Goal: Task Accomplishment & Management: Manage account settings

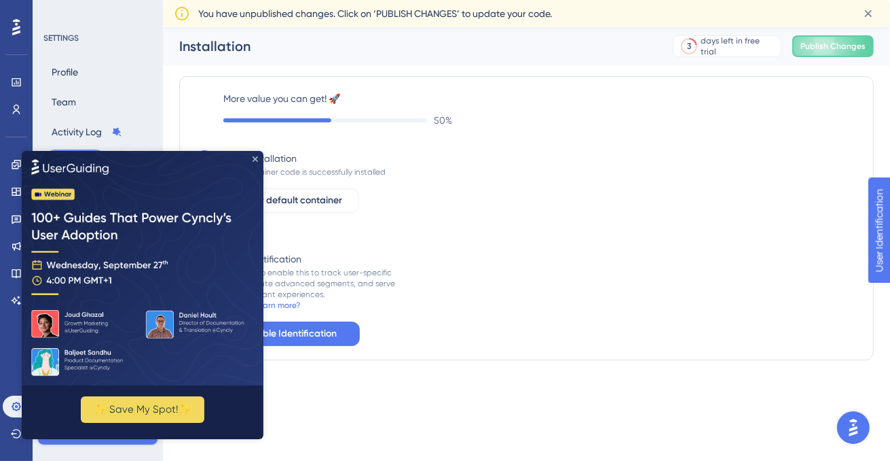
click at [253, 157] on icon "Close Preview" at bounding box center [255, 158] width 5 height 5
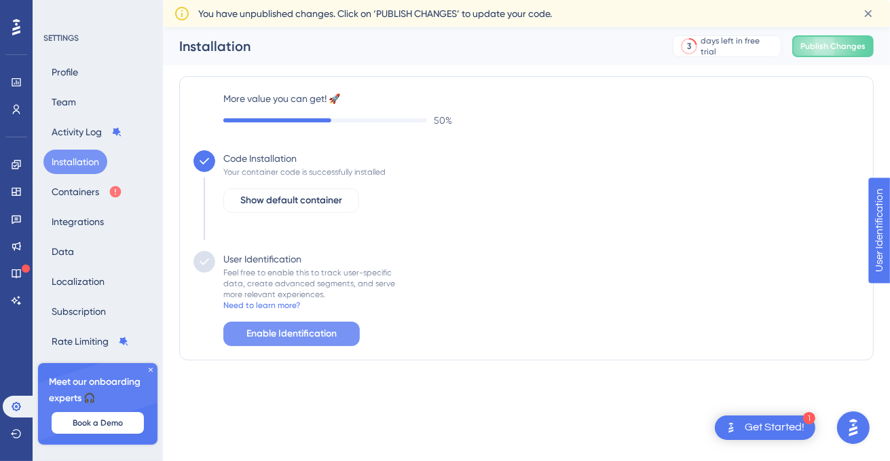
click at [274, 338] on span "Enable Identification" at bounding box center [292, 333] width 90 height 16
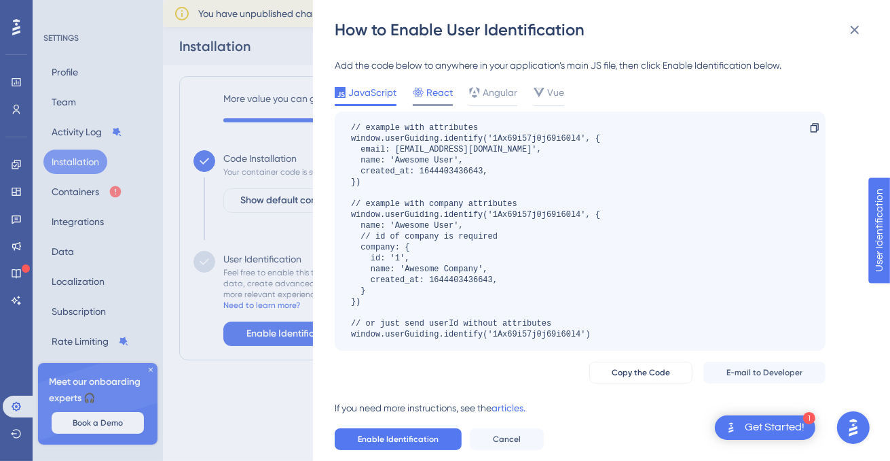
click at [442, 96] on span "React" at bounding box center [440, 92] width 26 height 16
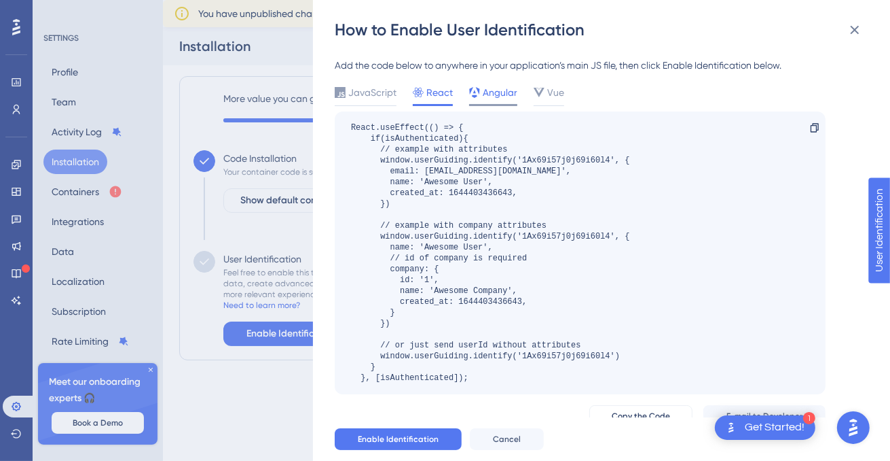
click at [501, 92] on span "Angular" at bounding box center [500, 92] width 35 height 16
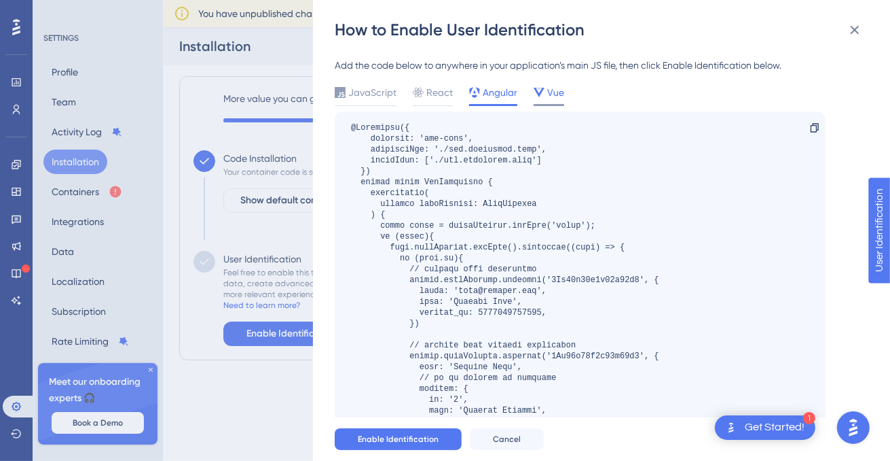
click at [543, 90] on icon at bounding box center [539, 92] width 11 height 11
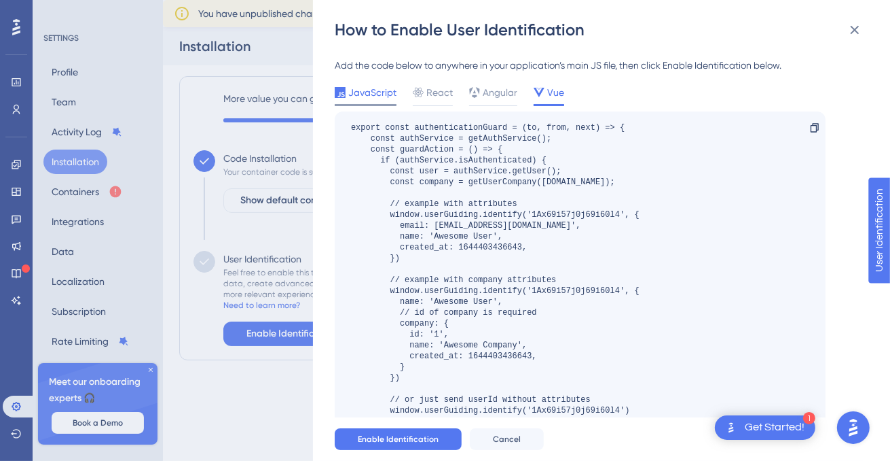
click at [382, 94] on span "JavaScript" at bounding box center [372, 92] width 48 height 16
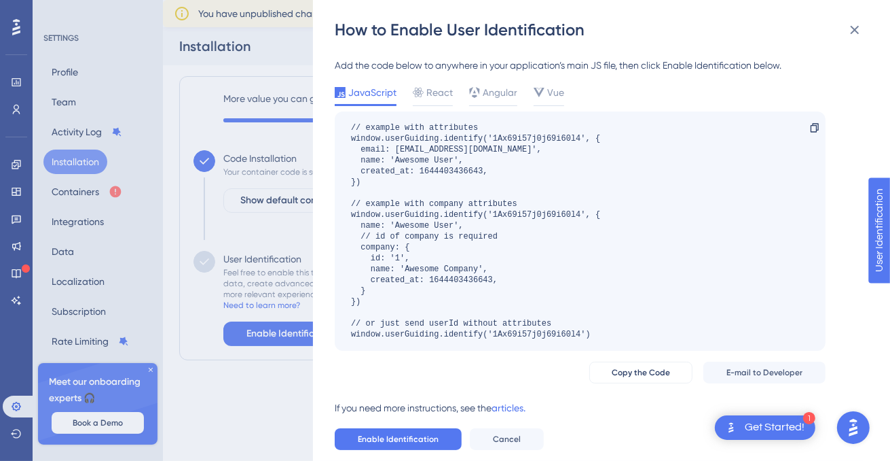
click at [541, 222] on div "// example with attributes window.userGuiding.identify('1Ax69i57j0j69i60l4', { …" at bounding box center [475, 230] width 249 height 217
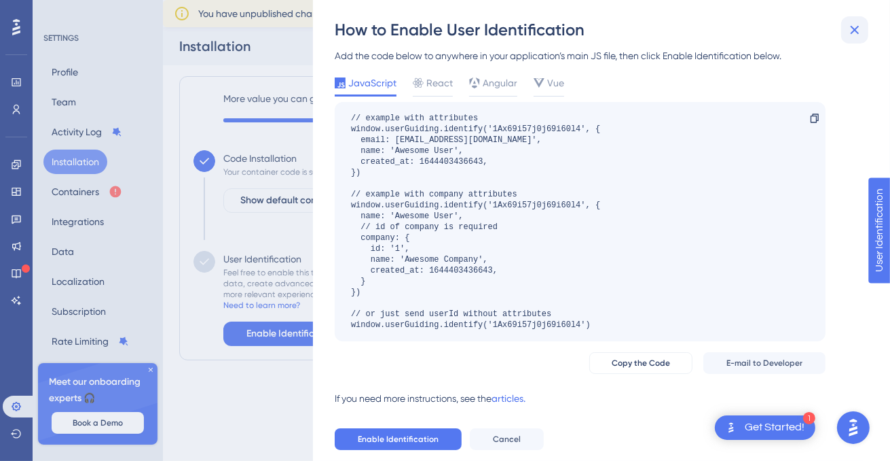
click at [852, 31] on icon at bounding box center [855, 30] width 16 height 16
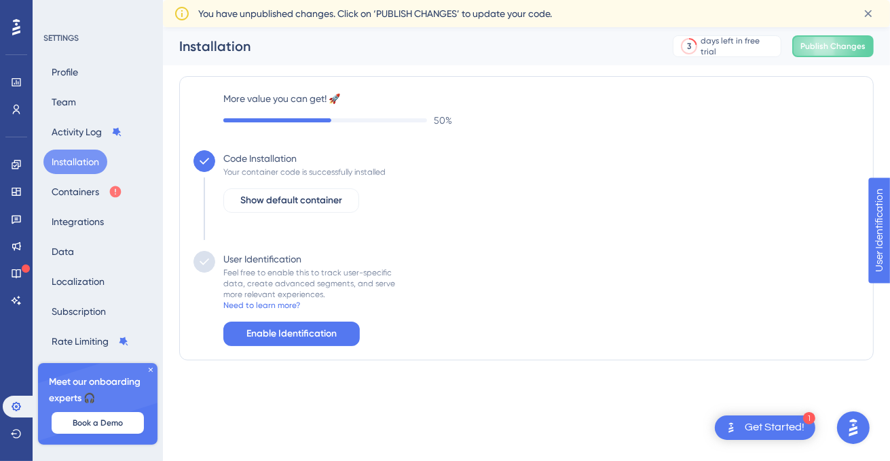
click at [152, 368] on icon at bounding box center [151, 369] width 4 height 4
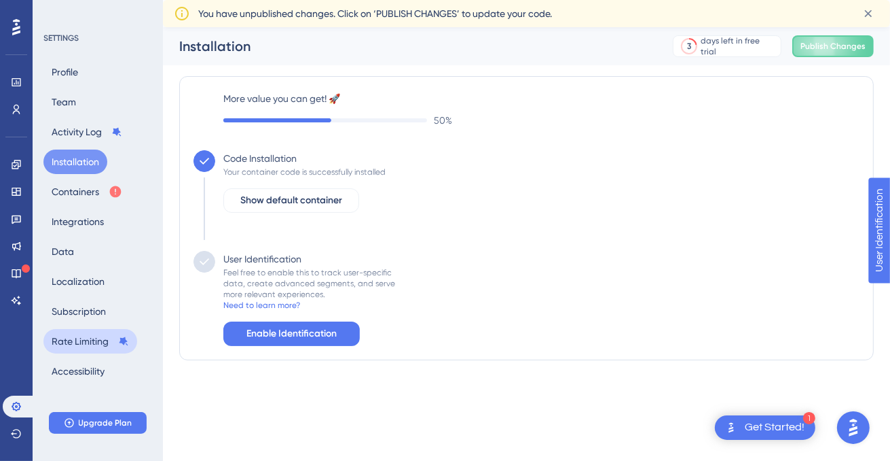
click at [102, 333] on button "Rate Limiting" at bounding box center [90, 341] width 94 height 24
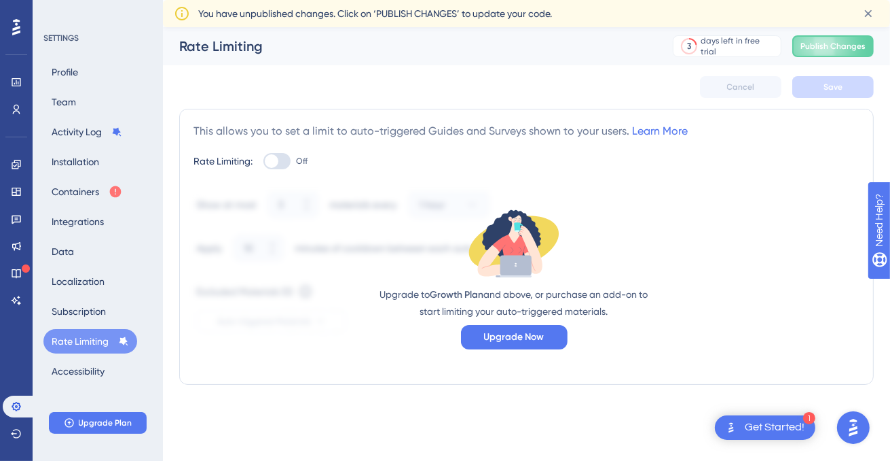
click at [266, 156] on div at bounding box center [277, 161] width 27 height 16
click at [264, 161] on input "Off" at bounding box center [263, 161] width 1 height 1
checkbox input "false"
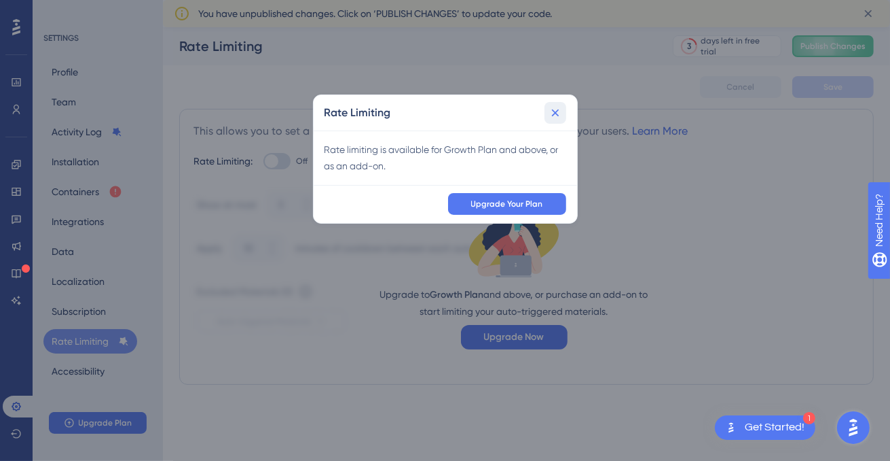
click at [548, 113] on button at bounding box center [556, 113] width 22 height 22
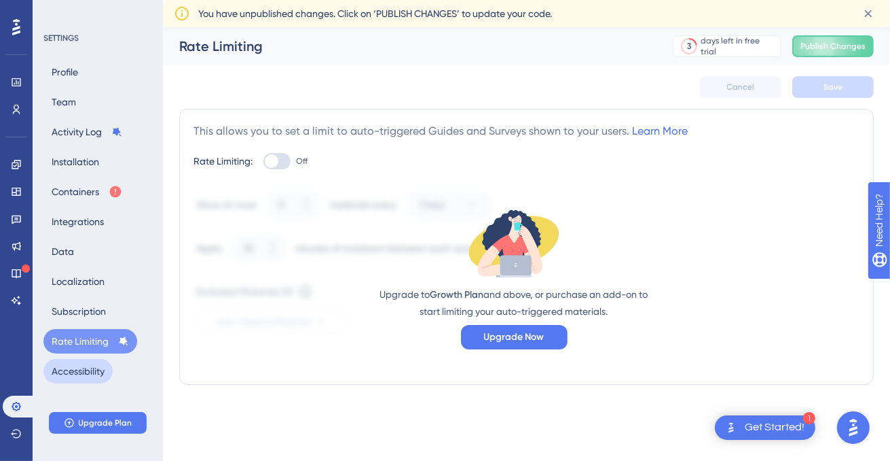
click at [93, 376] on button "Accessibility" at bounding box center [77, 371] width 69 height 24
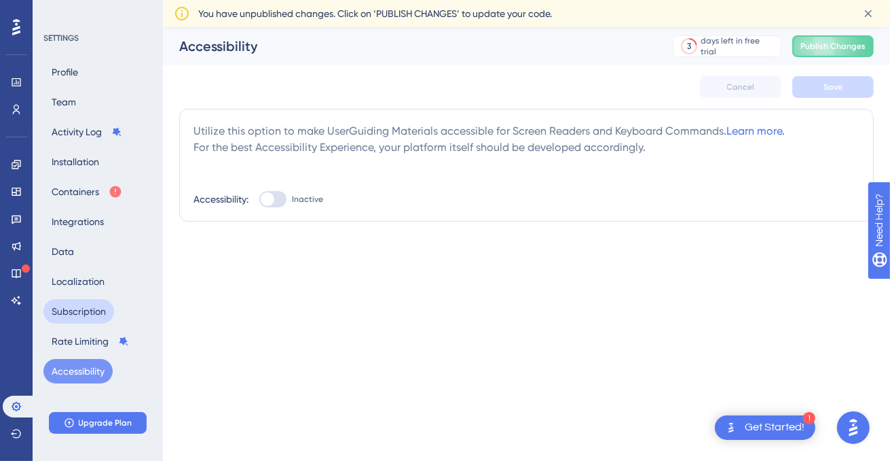
click at [86, 306] on button "Subscription" at bounding box center [78, 311] width 71 height 24
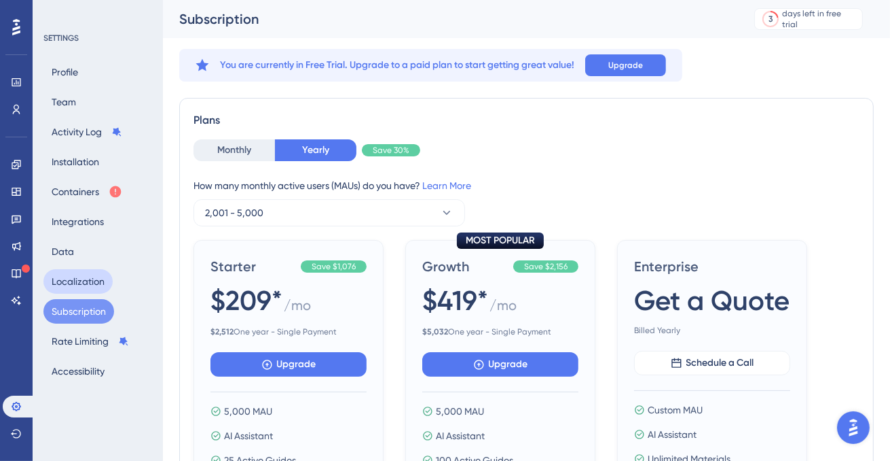
click at [75, 278] on button "Localization" at bounding box center [77, 281] width 69 height 24
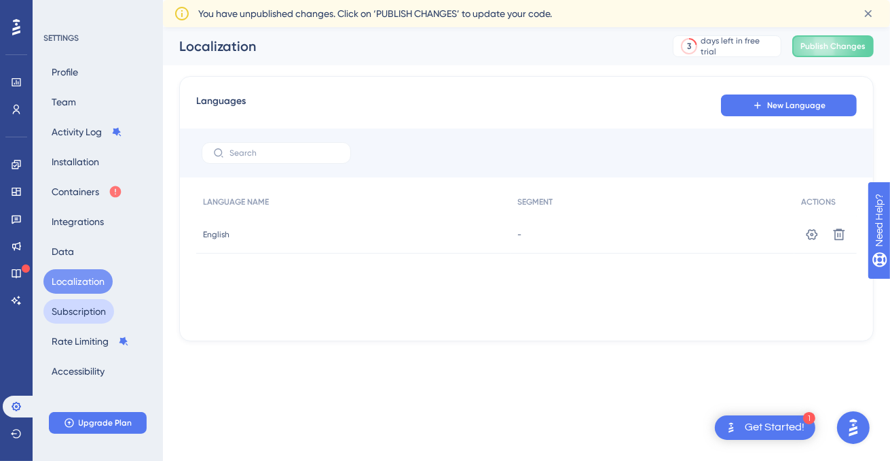
click at [61, 310] on button "Subscription" at bounding box center [78, 311] width 71 height 24
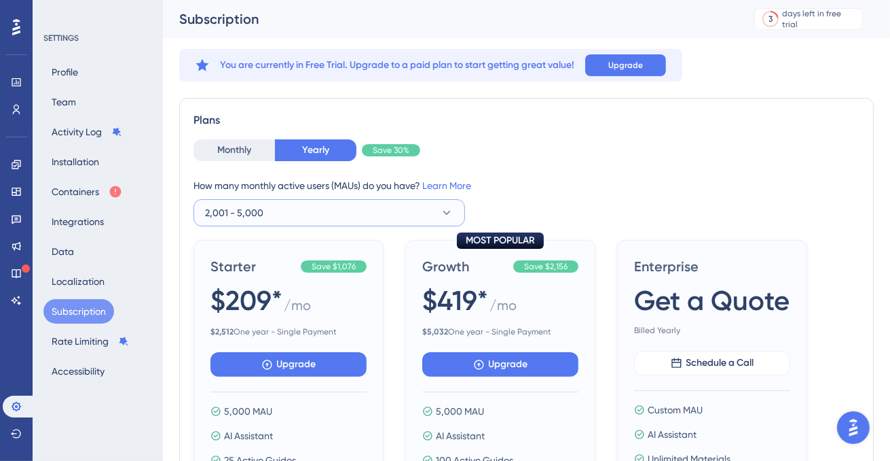
click at [276, 206] on button "2,001 - 5,000" at bounding box center [330, 212] width 272 height 27
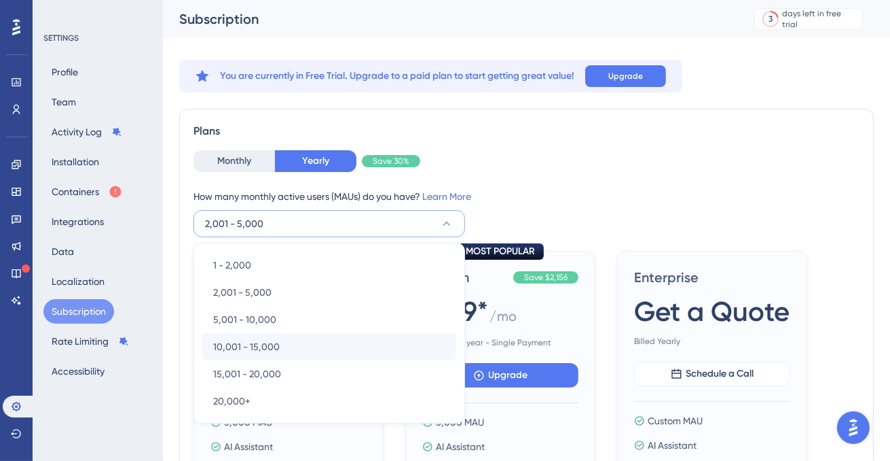
scroll to position [91, 0]
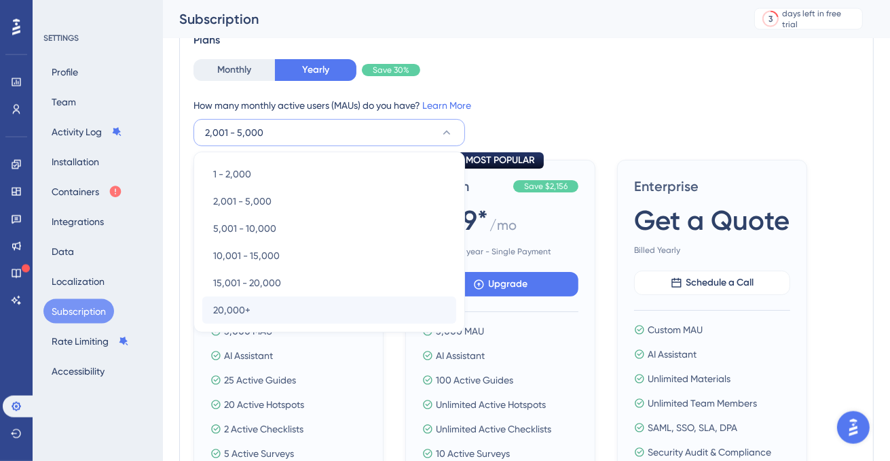
click at [308, 305] on div "20,000+ 20,000+" at bounding box center [329, 309] width 254 height 27
click at [266, 304] on div "20,000+ 20,000+" at bounding box center [329, 308] width 254 height 27
click at [221, 307] on span "20,000+" at bounding box center [231, 309] width 37 height 16
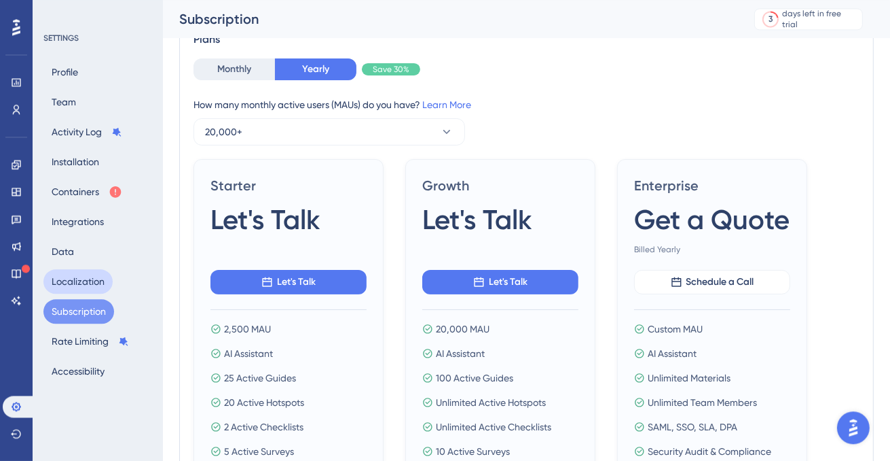
click at [101, 278] on button "Localization" at bounding box center [77, 281] width 69 height 24
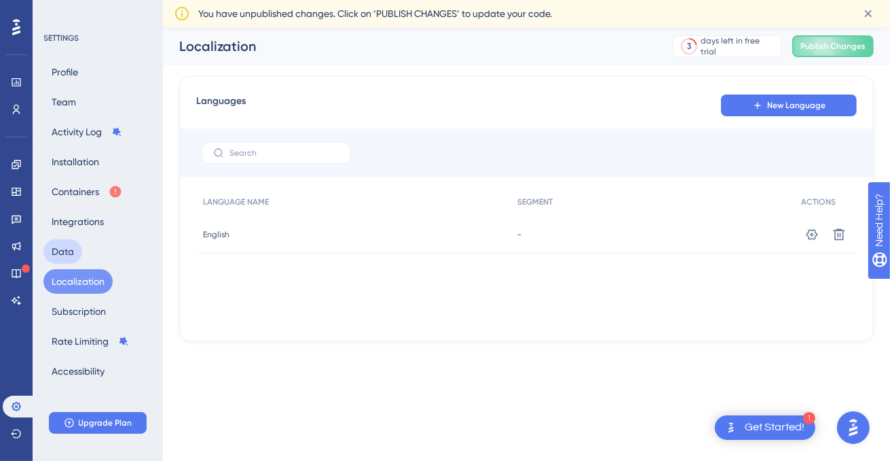
click at [59, 257] on button "Data" at bounding box center [62, 251] width 39 height 24
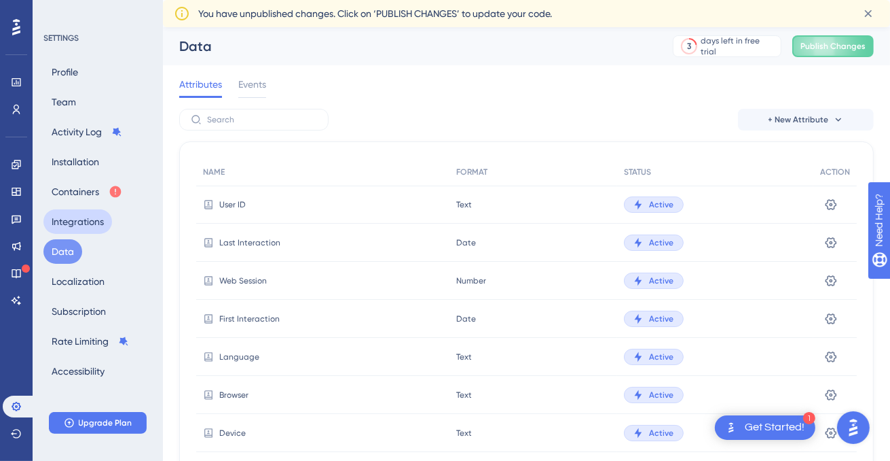
click at [74, 221] on button "Integrations" at bounding box center [77, 221] width 69 height 24
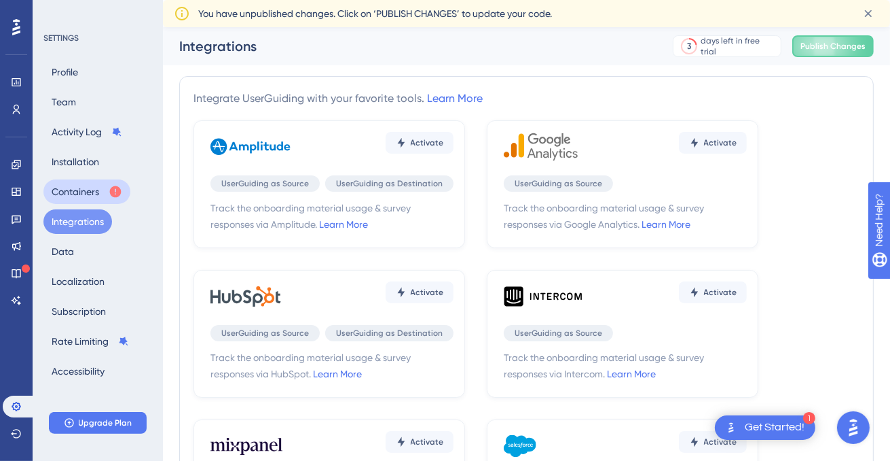
click at [66, 190] on button "Containers" at bounding box center [86, 191] width 87 height 24
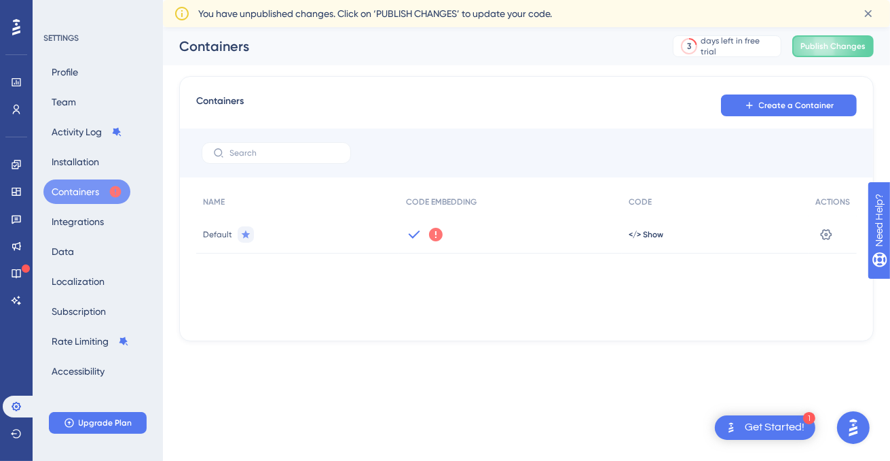
click at [230, 235] on span "Default" at bounding box center [217, 234] width 29 height 11
click at [221, 234] on span "Default" at bounding box center [217, 234] width 29 height 11
click at [422, 244] on div "We could not detect any activity from this Container Code for a while. Make sur…" at bounding box center [510, 234] width 223 height 38
click at [436, 234] on icon at bounding box center [436, 234] width 16 height 16
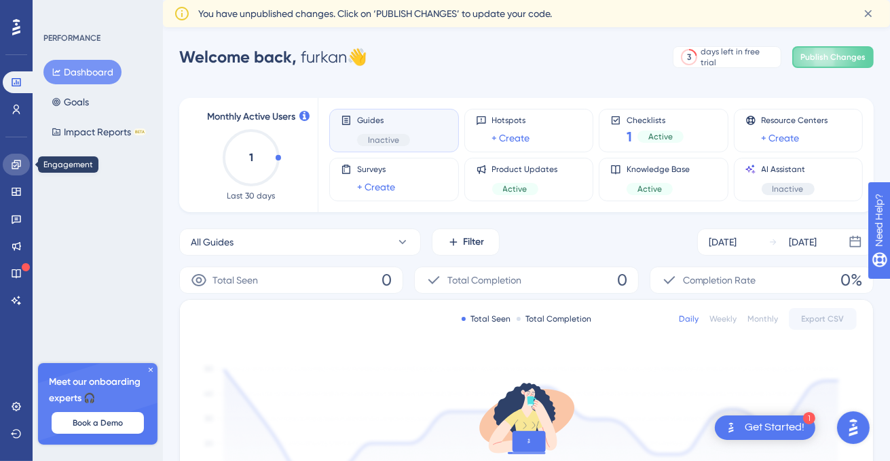
click at [15, 166] on icon at bounding box center [16, 164] width 9 height 9
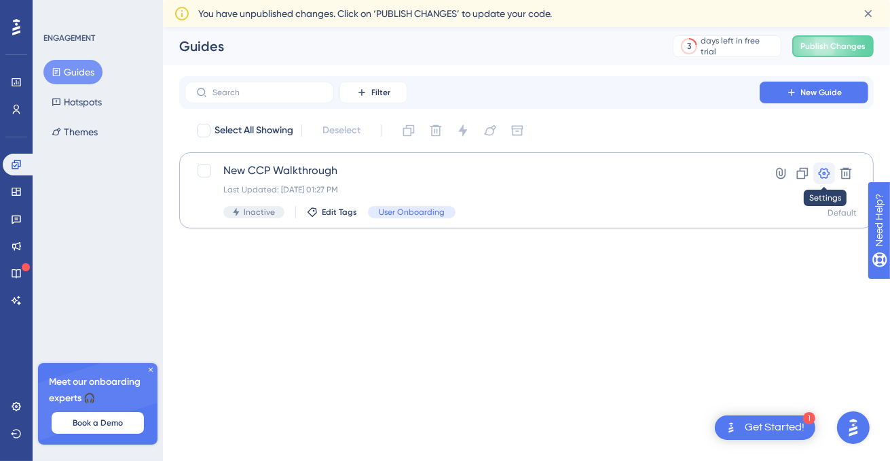
click at [831, 172] on icon at bounding box center [825, 173] width 14 height 14
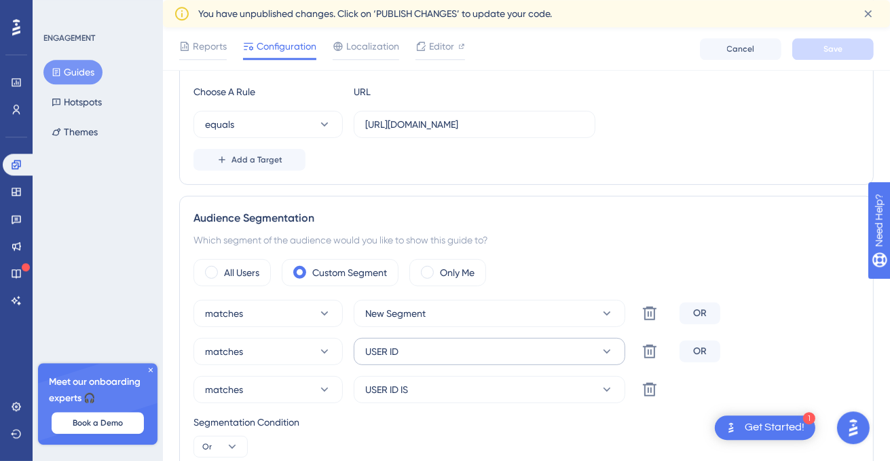
scroll to position [430, 0]
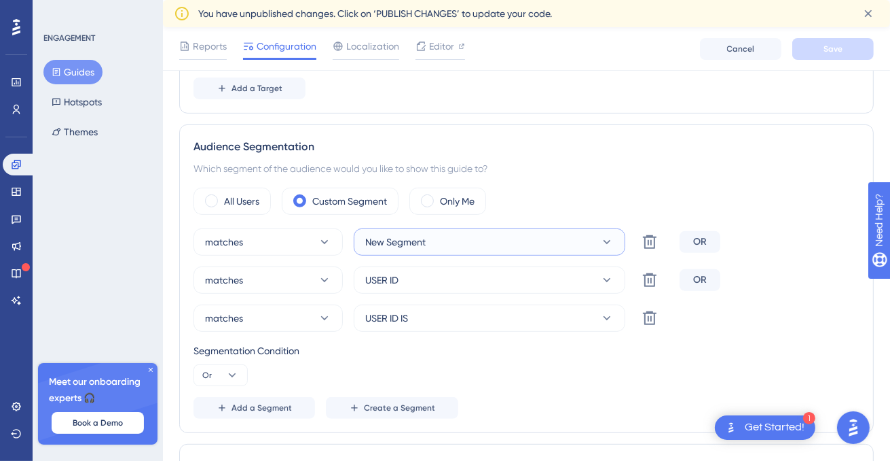
click at [427, 249] on button "New Segment" at bounding box center [490, 241] width 272 height 27
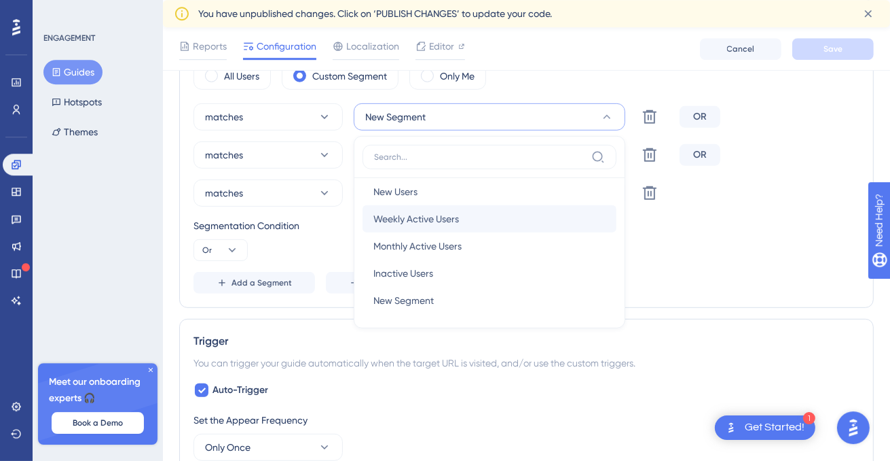
scroll to position [11, 0]
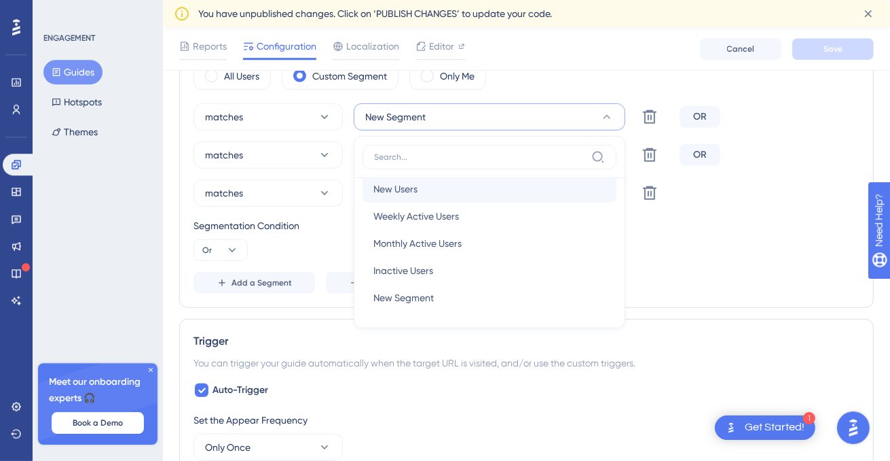
click at [429, 196] on div "New Users New Users" at bounding box center [490, 188] width 254 height 27
click at [397, 188] on span "New Users" at bounding box center [396, 189] width 44 height 16
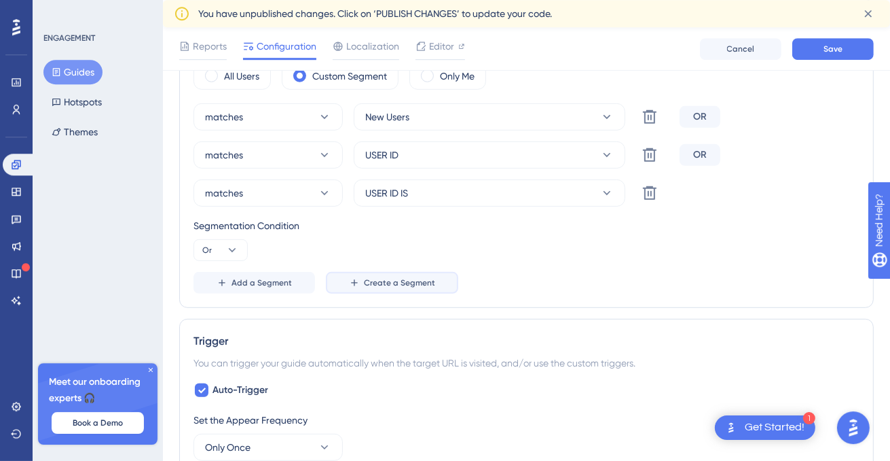
click at [387, 280] on span "Create a Segment" at bounding box center [399, 282] width 71 height 11
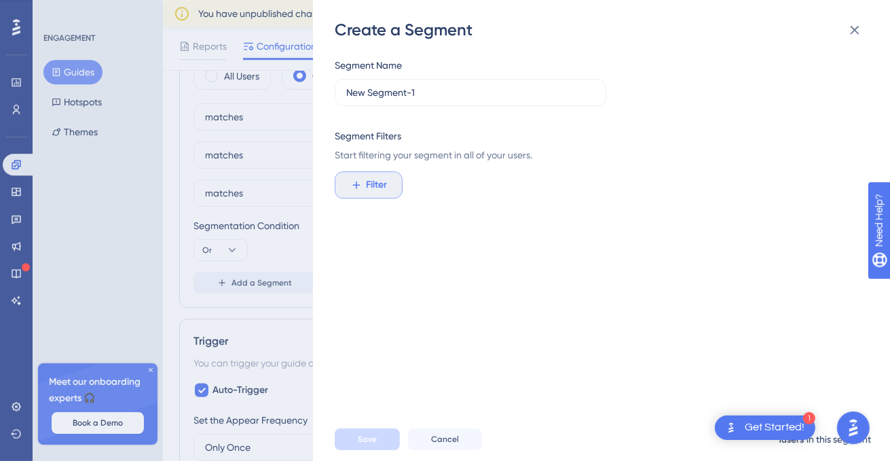
click at [391, 192] on button "Filter" at bounding box center [369, 184] width 68 height 27
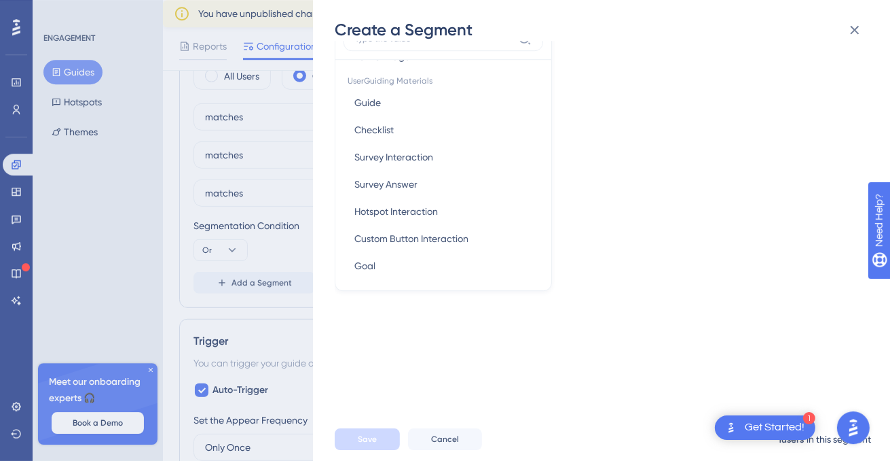
scroll to position [0, 0]
click at [652, 192] on div "Segment Name New Segment-1 Segment Filters Start filtering your segment in all …" at bounding box center [608, 229] width 547 height 376
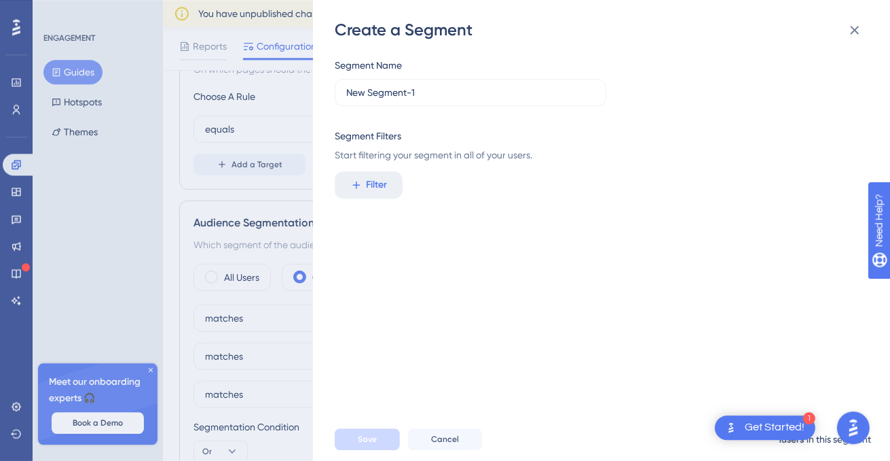
scroll to position [268, 0]
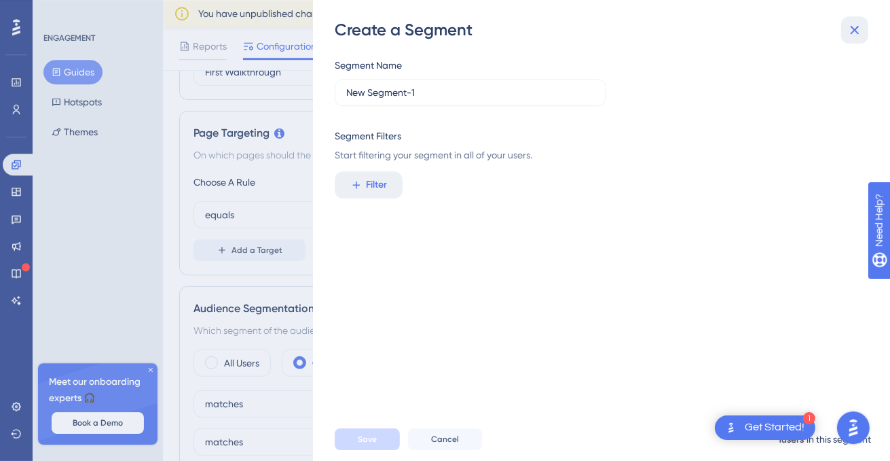
drag, startPoint x: 863, startPoint y: 34, endPoint x: 854, endPoint y: 39, distance: 9.8
click at [862, 34] on icon at bounding box center [855, 30] width 16 height 16
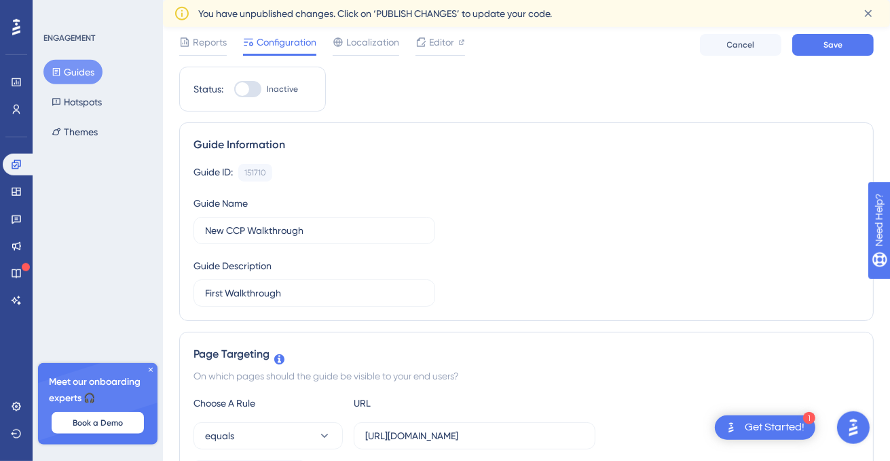
scroll to position [0, 0]
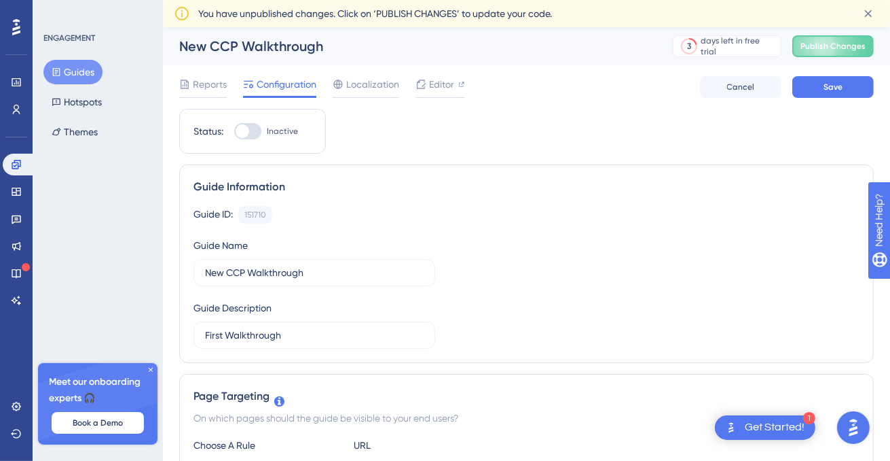
drag, startPoint x: 632, startPoint y: 188, endPoint x: 609, endPoint y: 130, distance: 62.8
